Goal: Book appointment/travel/reservation

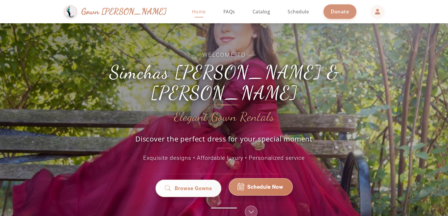
click at [254, 183] on span "Schedule Now" at bounding box center [265, 187] width 36 height 8
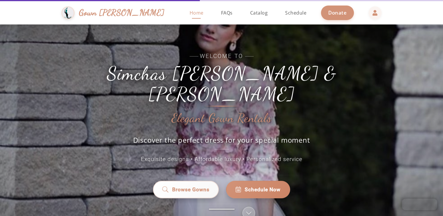
scroll to position [1, 0]
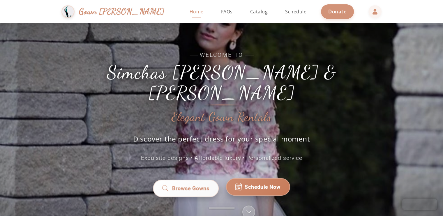
click at [273, 178] on link "Schedule Now" at bounding box center [258, 186] width 64 height 17
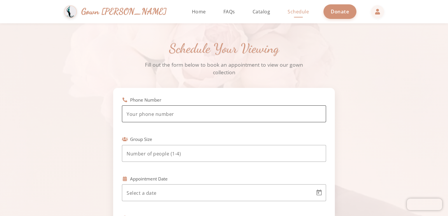
click at [190, 109] on div at bounding box center [224, 114] width 195 height 17
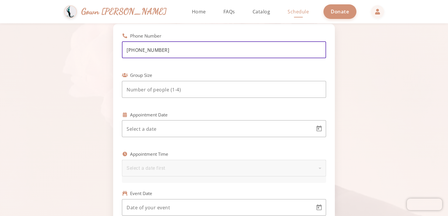
scroll to position [65, 0]
type input "(347) 304-1367"
click at [310, 92] on input "number" at bounding box center [224, 88] width 195 height 7
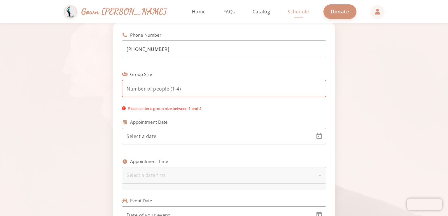
click at [321, 90] on div at bounding box center [224, 88] width 204 height 17
click at [280, 89] on input "number" at bounding box center [224, 88] width 195 height 7
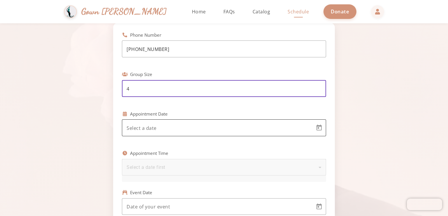
type input "4"
click at [268, 133] on div at bounding box center [219, 128] width 184 height 17
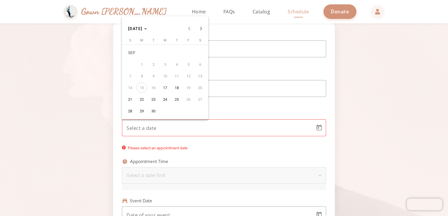
click at [165, 88] on span "17" at bounding box center [165, 87] width 10 height 10
type input "9/17/2025"
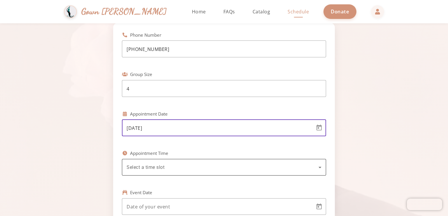
click at [175, 169] on div "Select a time slot" at bounding box center [223, 167] width 192 height 7
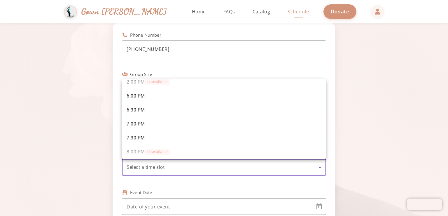
scroll to position [120, 0]
click at [399, 108] on div at bounding box center [224, 108] width 448 height 216
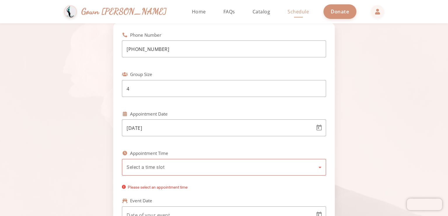
click at [283, 174] on div "Select a time slot" at bounding box center [224, 167] width 195 height 17
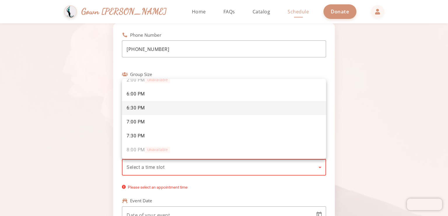
click at [265, 111] on mat-option "6:30 PM" at bounding box center [224, 108] width 204 height 14
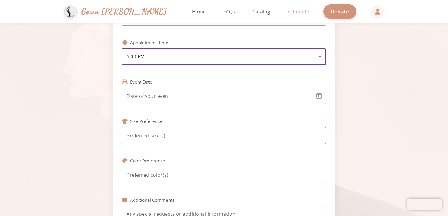
scroll to position [176, 0]
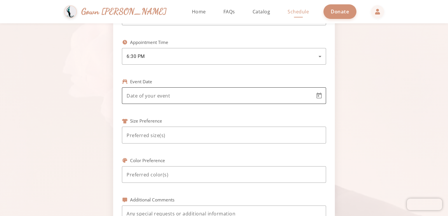
click at [253, 100] on div at bounding box center [219, 95] width 184 height 17
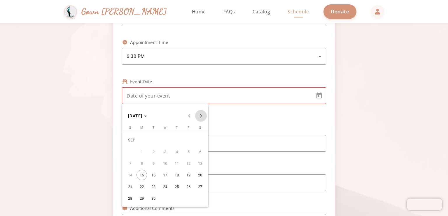
drag, startPoint x: 201, startPoint y: 118, endPoint x: 204, endPoint y: 120, distance: 4.2
click at [204, 120] on span "Next month" at bounding box center [201, 116] width 12 height 12
click at [126, 175] on span "19" at bounding box center [130, 175] width 10 height 10
type input "10/19/2025"
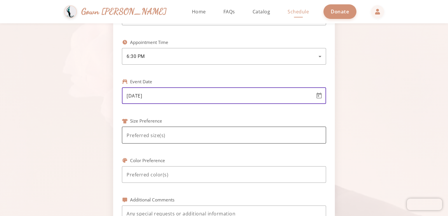
click at [192, 137] on input at bounding box center [224, 135] width 195 height 7
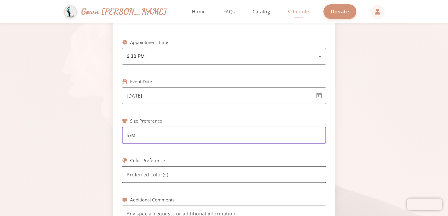
type input "S\M"
click at [177, 170] on div at bounding box center [224, 174] width 195 height 17
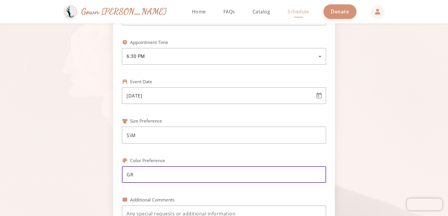
type input "G"
type input "green, blue"
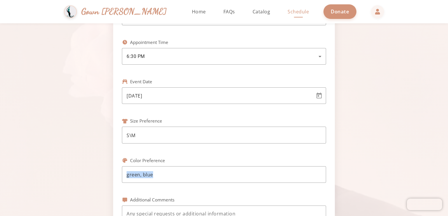
drag, startPoint x: 447, startPoint y: 159, endPoint x: 447, endPoint y: 170, distance: 10.8
click at [447, 170] on div "Schedule Your Viewing Fill out the form below to book an appointment to view ou…" at bounding box center [224, 75] width 448 height 457
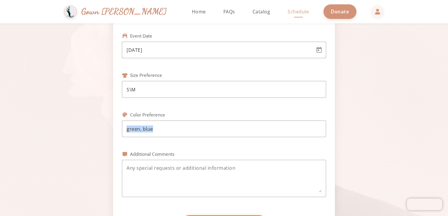
scroll to position [223, 0]
click at [311, 129] on input "green, blue" at bounding box center [224, 128] width 195 height 7
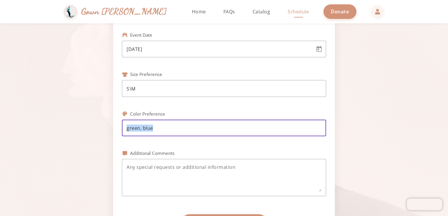
click at [305, 131] on input "green, blue" at bounding box center [224, 128] width 195 height 7
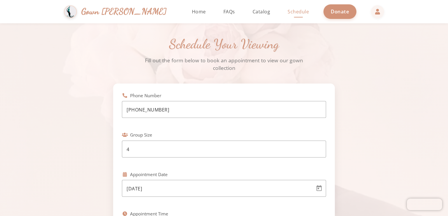
scroll to position [0, 0]
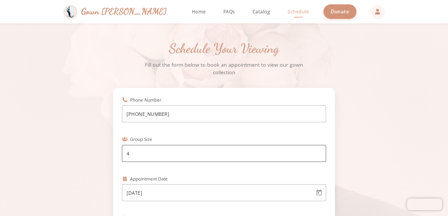
click at [317, 161] on div "4" at bounding box center [224, 153] width 195 height 17
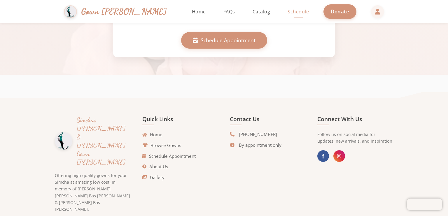
scroll to position [410, 0]
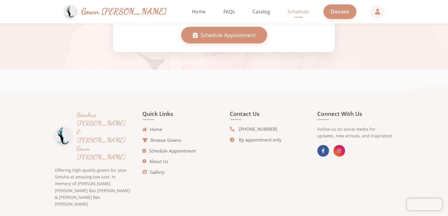
click at [446, 163] on footer "Simchas Rochel & Golda Gown Gmach Offering high quality gowns for your Simcha a…" at bounding box center [224, 169] width 448 height 153
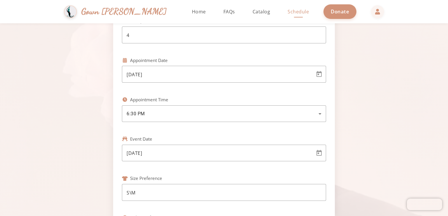
scroll to position [120, 0]
click at [306, 73] on body "Simchas Rochel & Golda Gown Gmach Home Return to homepage Catalog Browse our go…" at bounding box center [224, 108] width 448 height 216
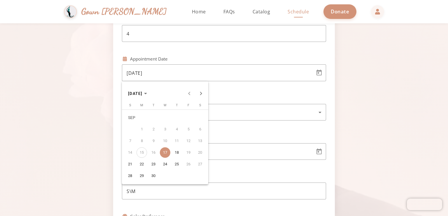
click at [126, 166] on span "21" at bounding box center [130, 164] width 10 height 10
type input "9/21/2025"
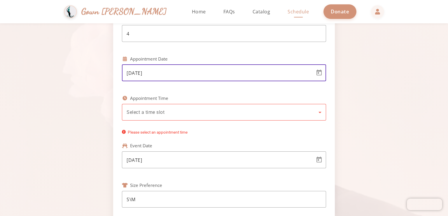
click at [156, 113] on span "Select a time slot" at bounding box center [146, 113] width 38 height 6
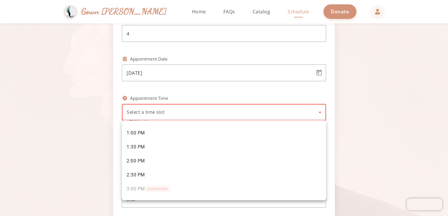
scroll to position [92, 0]
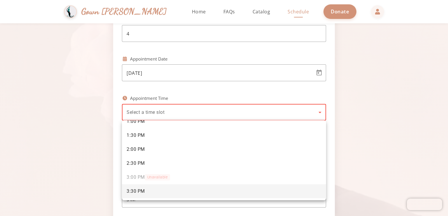
click at [225, 190] on mat-option "3:30 PM" at bounding box center [224, 192] width 204 height 14
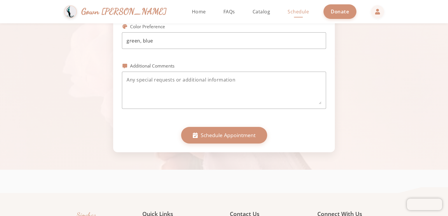
scroll to position [311, 0]
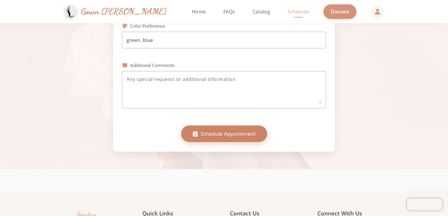
click at [259, 134] on button "Schedule Appointment" at bounding box center [224, 134] width 86 height 16
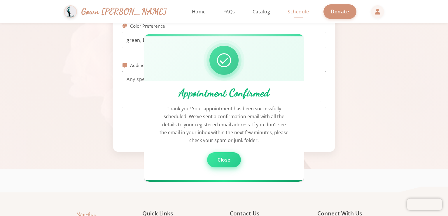
click at [220, 159] on span "Close" at bounding box center [223, 160] width 13 height 6
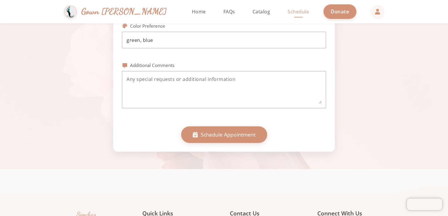
scroll to position [314, 0]
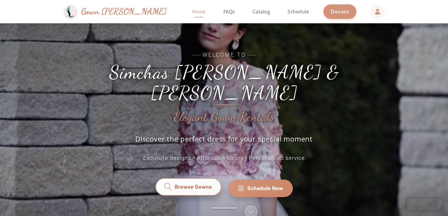
click at [194, 186] on link "Browse Gowns" at bounding box center [188, 188] width 66 height 17
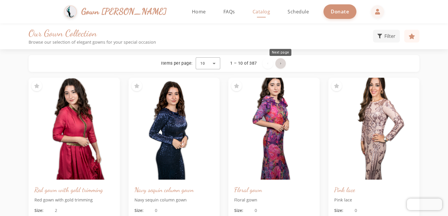
click at [281, 63] on span "Next page" at bounding box center [280, 64] width 14 height 14
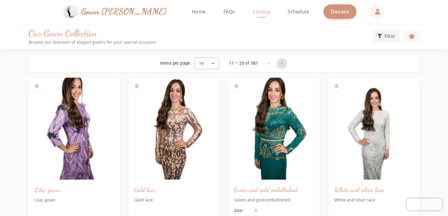
click at [283, 64] on span "Next page" at bounding box center [282, 64] width 14 height 14
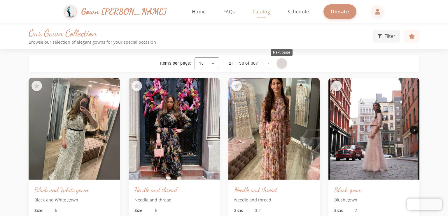
click at [281, 63] on span "Next page" at bounding box center [282, 64] width 14 height 14
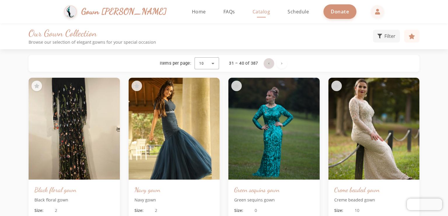
click at [265, 65] on span "Previous page" at bounding box center [269, 64] width 14 height 14
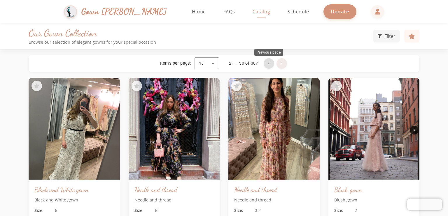
click at [283, 65] on span "Next page" at bounding box center [282, 64] width 14 height 14
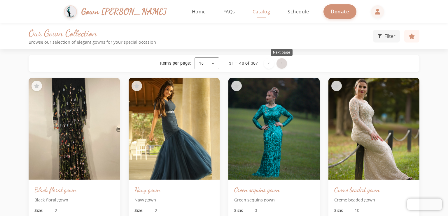
click at [283, 65] on span "Next page" at bounding box center [282, 64] width 14 height 14
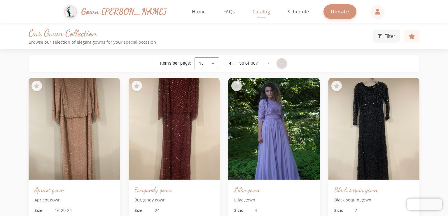
click at [281, 64] on span "Next page" at bounding box center [282, 64] width 14 height 14
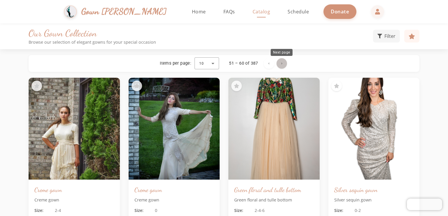
click at [281, 64] on span "Next page" at bounding box center [282, 64] width 14 height 14
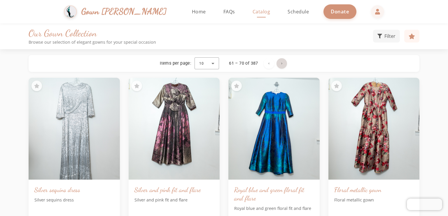
click at [281, 64] on span "Next page" at bounding box center [282, 64] width 14 height 14
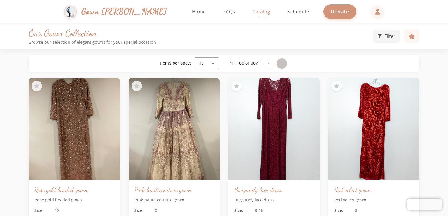
click at [281, 64] on span "Next page" at bounding box center [282, 64] width 14 height 14
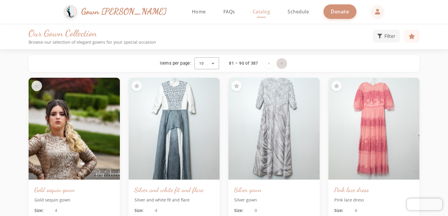
click at [281, 64] on span "Next page" at bounding box center [282, 64] width 14 height 14
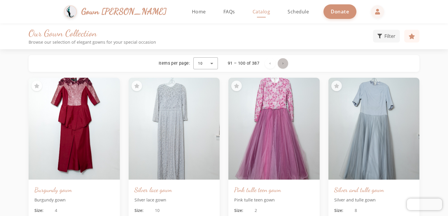
click at [287, 64] on span "Next page" at bounding box center [283, 64] width 14 height 14
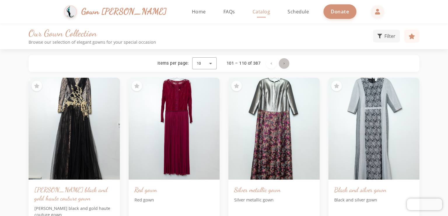
click at [283, 61] on span "Next page" at bounding box center [284, 64] width 14 height 14
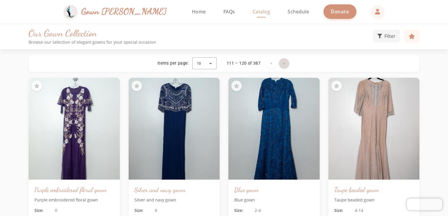
click at [283, 61] on span "Next page" at bounding box center [284, 64] width 14 height 14
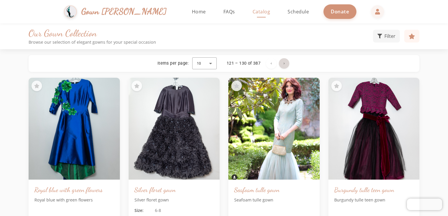
click at [284, 64] on span "Next page" at bounding box center [284, 64] width 14 height 14
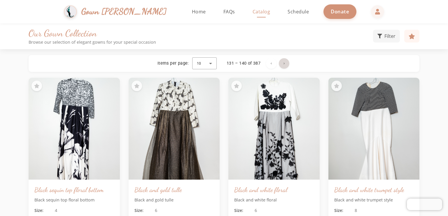
click at [284, 64] on span "Next page" at bounding box center [284, 64] width 14 height 14
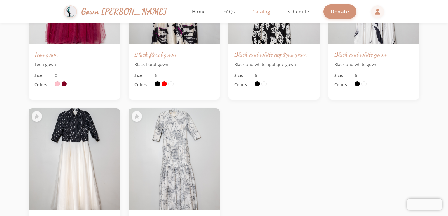
scroll to position [302, 0]
